Goal: Task Accomplishment & Management: Use online tool/utility

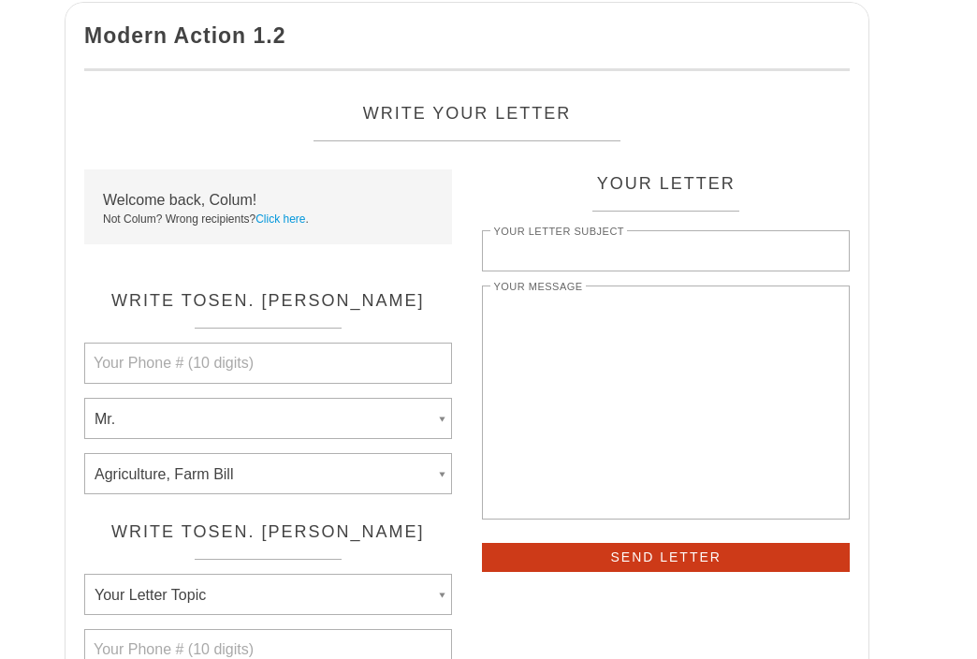
select select "Mr."
select select "Agriculture, Farm Bill"
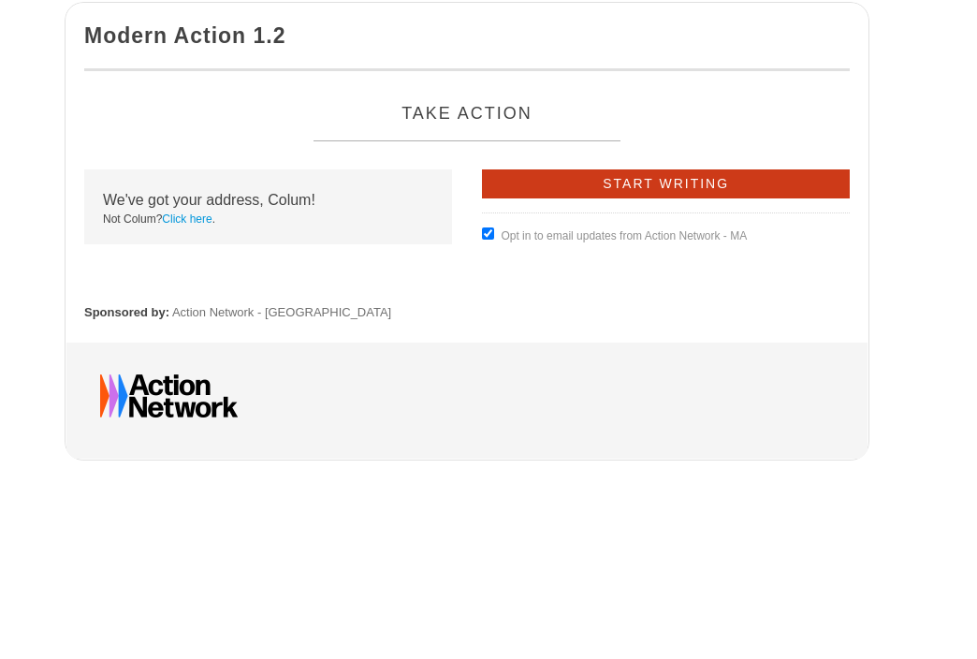
click at [576, 198] on div "Start Writing Opt in to email updates from Action Network - MA" at bounding box center [666, 208] width 368 height 78
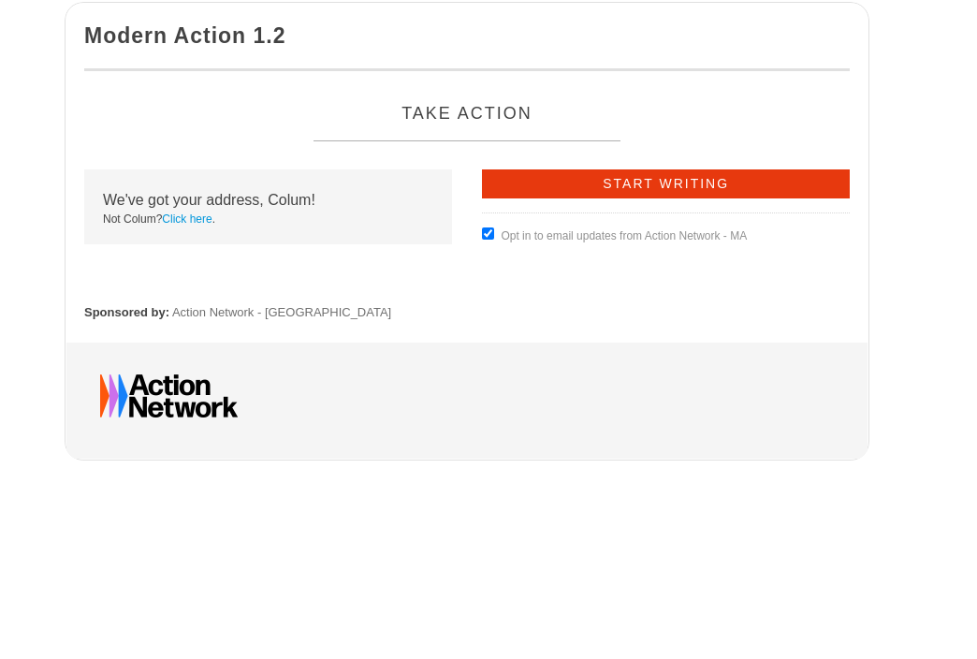
click at [567, 184] on input "Start Writing" at bounding box center [666, 183] width 368 height 29
